Goal: Navigation & Orientation: Go to known website

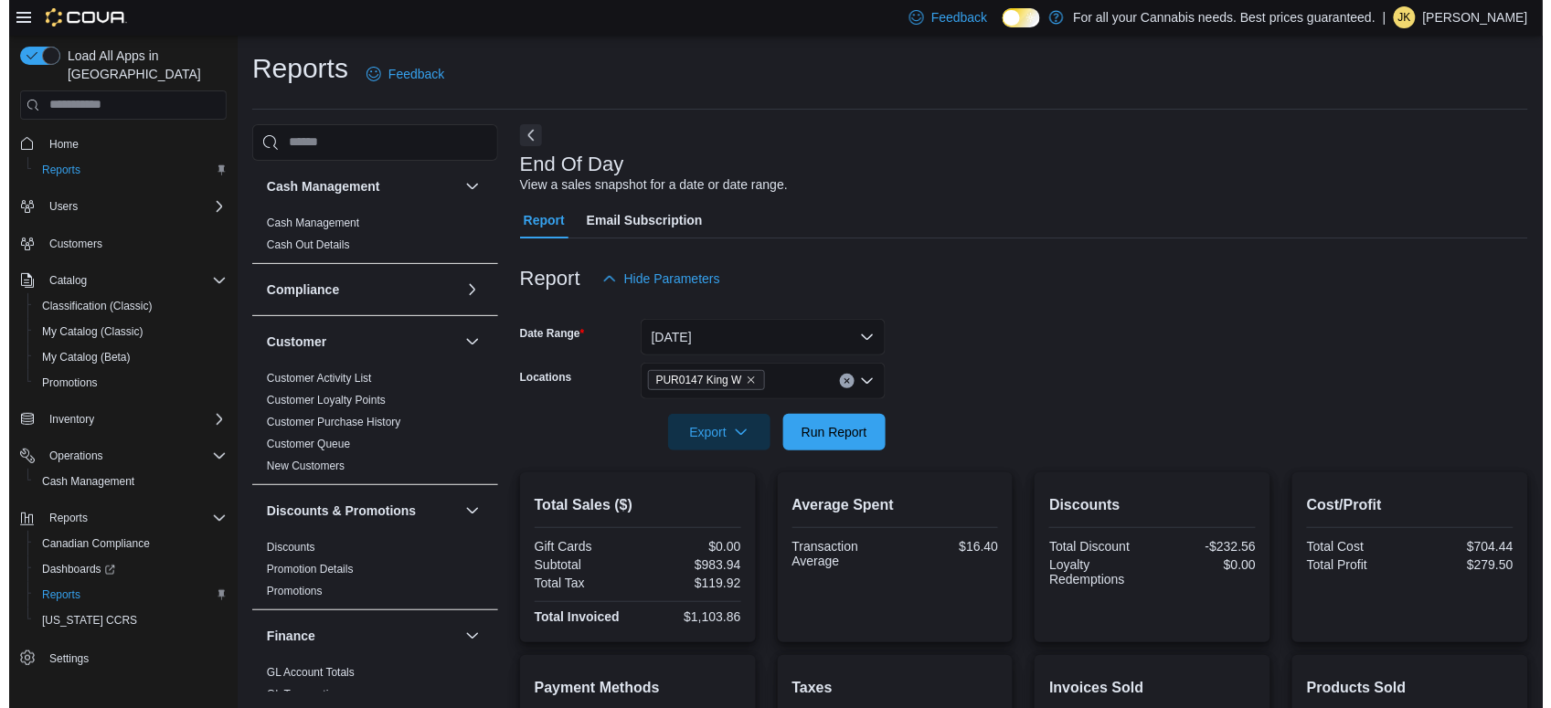
scroll to position [1174, 0]
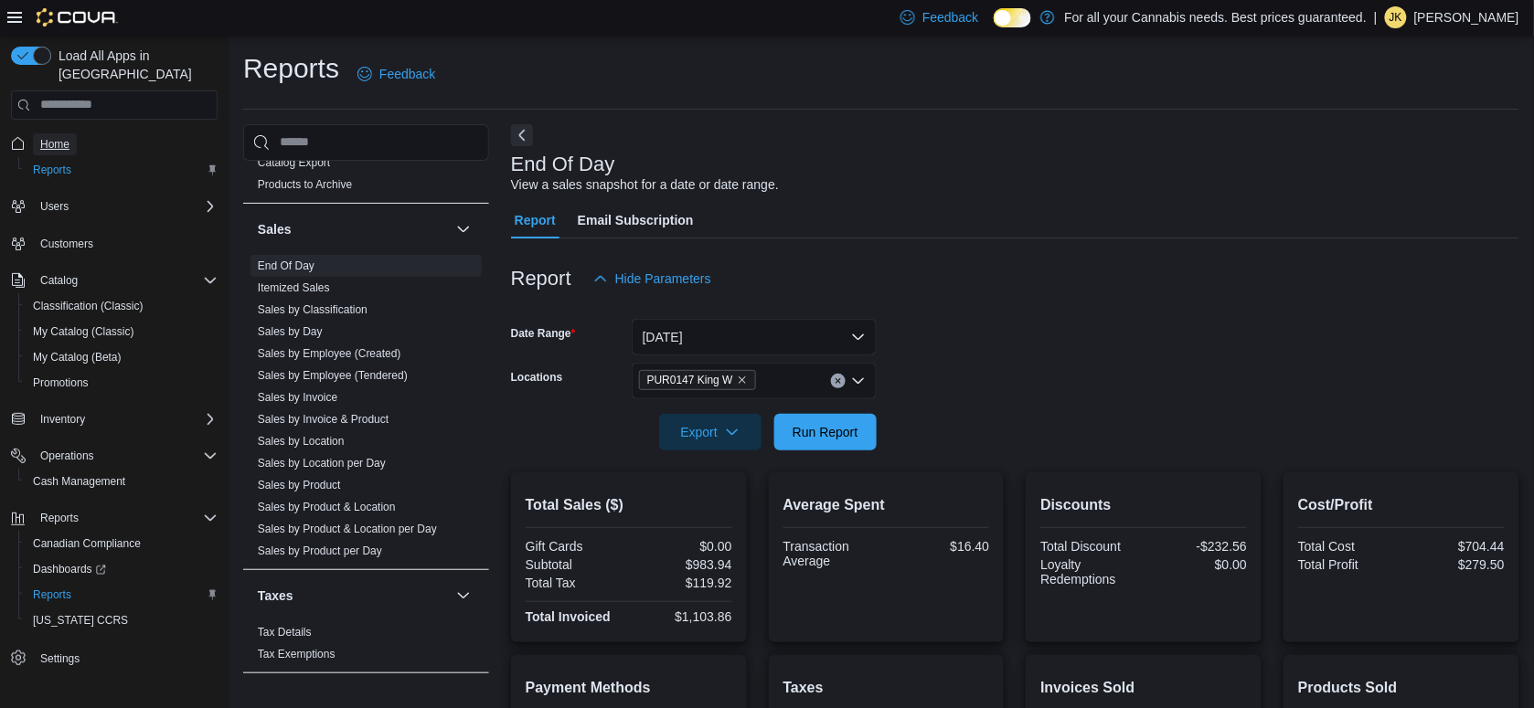
click at [58, 137] on span "Home" at bounding box center [54, 144] width 29 height 15
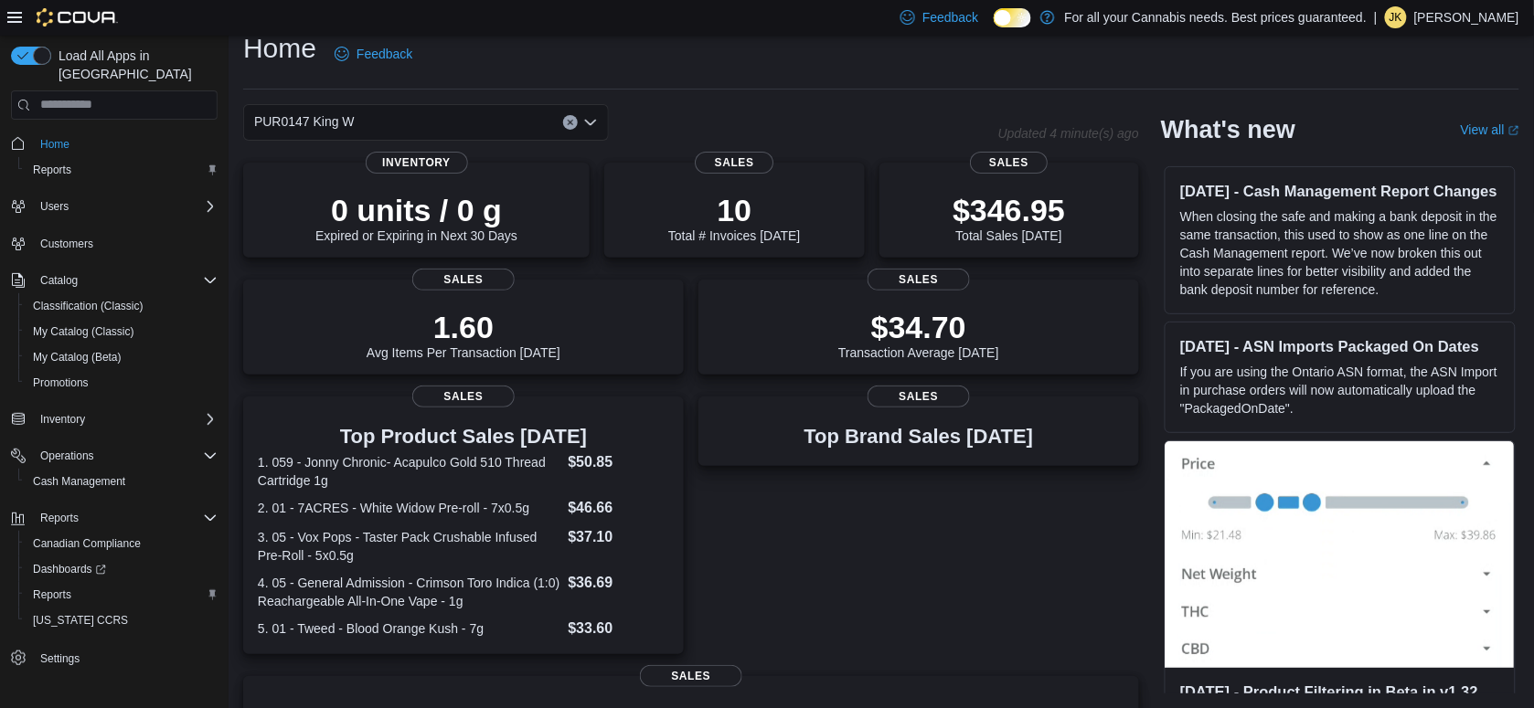
scroll to position [372, 0]
